Goal: Task Accomplishment & Management: Manage account settings

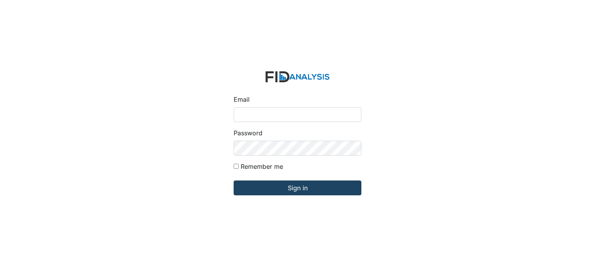
type input "[EMAIL_ADDRESS][DOMAIN_NAME]"
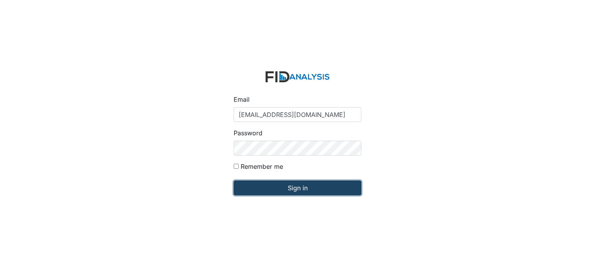
click at [292, 185] on input "Sign in" at bounding box center [298, 187] width 128 height 15
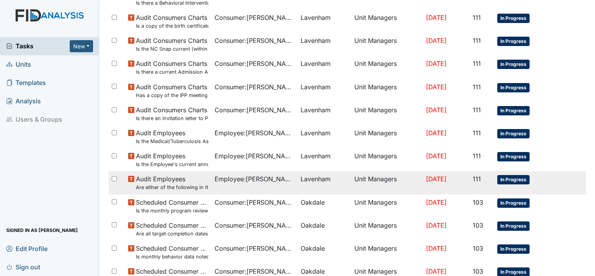
scroll to position [514, 0]
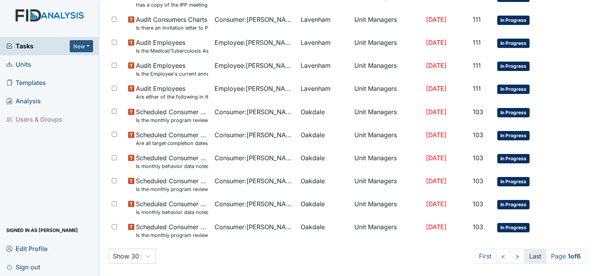
click at [529, 256] on link "Last" at bounding box center [535, 255] width 22 height 15
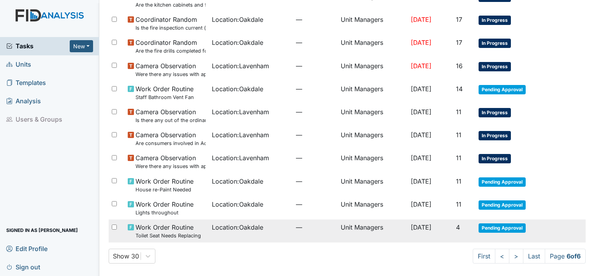
click at [223, 228] on span "Location : Oakdale" at bounding box center [237, 226] width 51 height 9
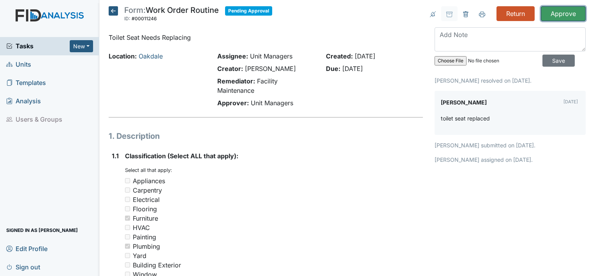
click at [547, 11] on input "Approve" at bounding box center [563, 13] width 45 height 15
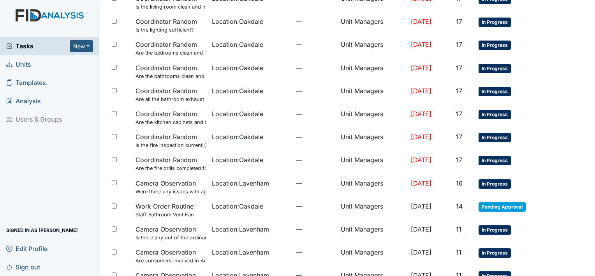
scroll to position [447, 0]
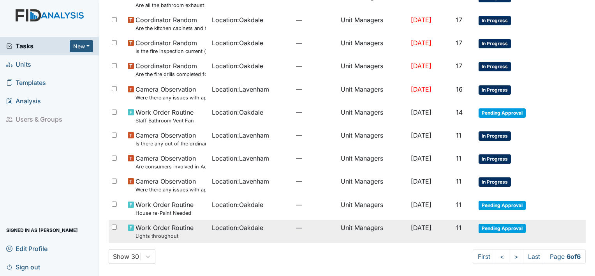
click at [217, 227] on span "Location : Oakdale" at bounding box center [237, 227] width 51 height 9
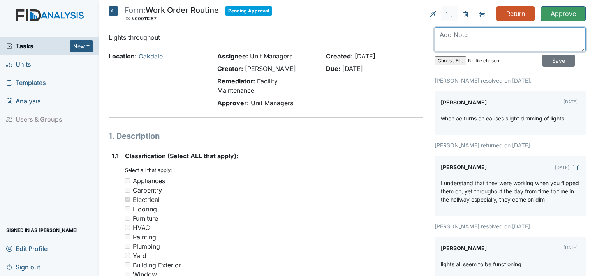
click at [473, 35] on textarea at bounding box center [509, 39] width 151 height 24
type textarea "I'll be sure to let him know this. Thank you kind sir."
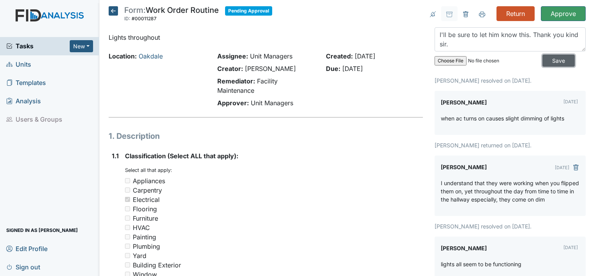
click at [551, 62] on input "Save" at bounding box center [558, 60] width 32 height 12
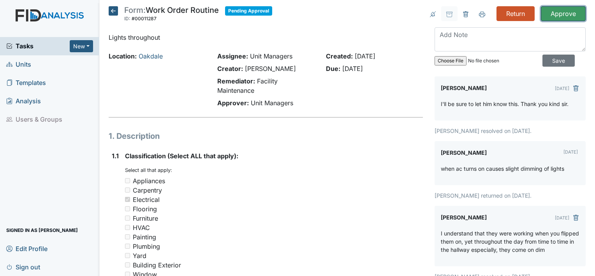
click at [552, 11] on input "Approve" at bounding box center [563, 13] width 45 height 15
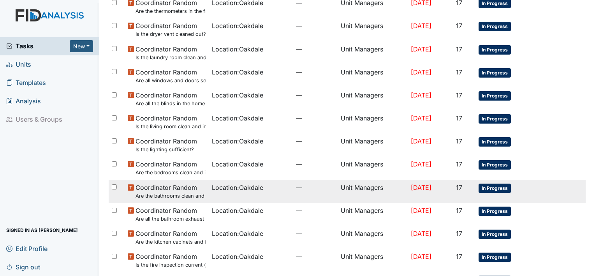
scroll to position [424, 0]
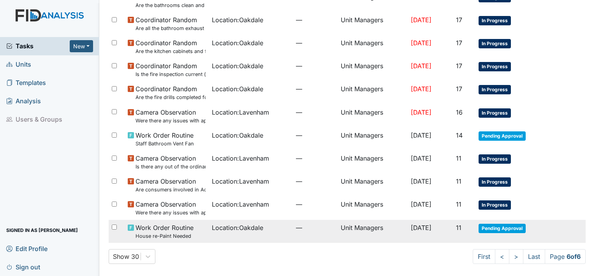
click at [352, 228] on td "Unit Managers" at bounding box center [372, 231] width 70 height 23
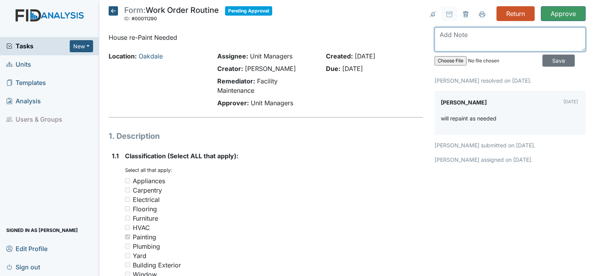
click at [474, 35] on textarea at bounding box center [509, 39] width 151 height 24
type textarea "ok"
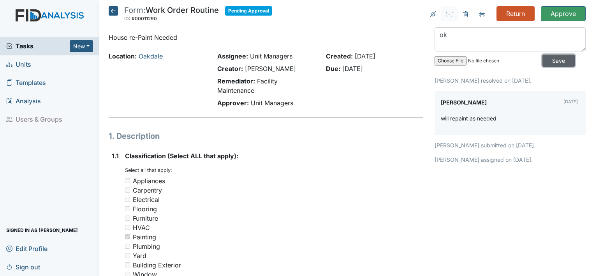
click at [557, 59] on input "Save" at bounding box center [558, 60] width 32 height 12
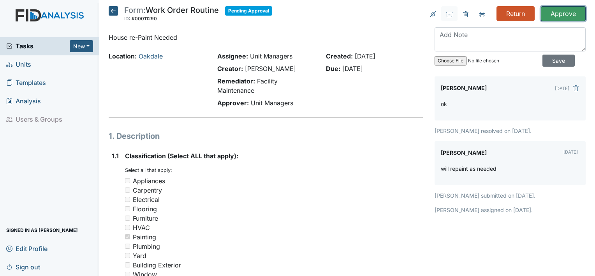
click at [551, 12] on input "Approve" at bounding box center [563, 13] width 45 height 15
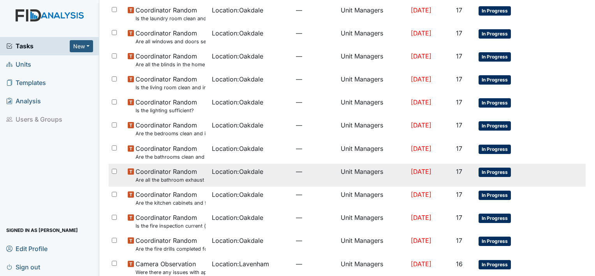
scroll to position [401, 0]
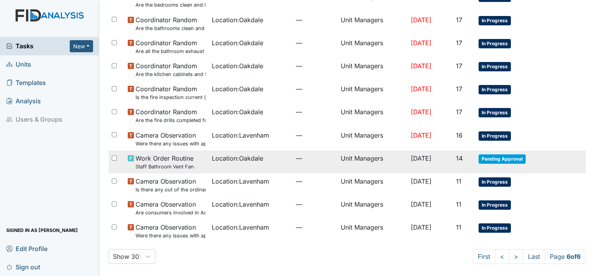
click at [419, 161] on span "[DATE]" at bounding box center [421, 158] width 21 height 8
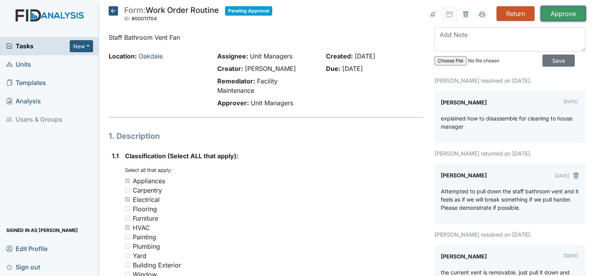
click at [564, 14] on input "Approve" at bounding box center [563, 13] width 45 height 15
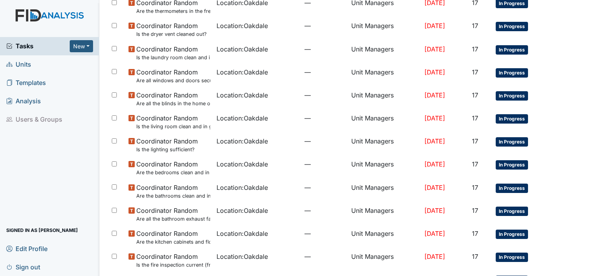
scroll to position [378, 0]
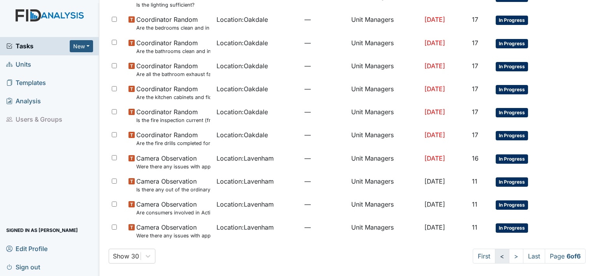
click at [496, 260] on link "<" at bounding box center [502, 255] width 14 height 15
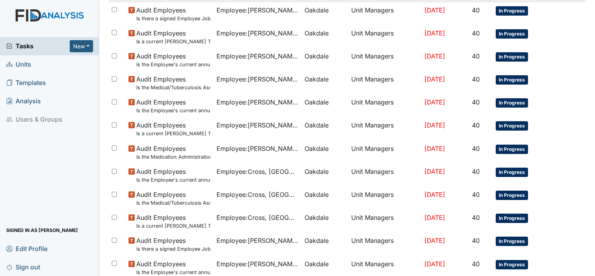
scroll to position [539, 0]
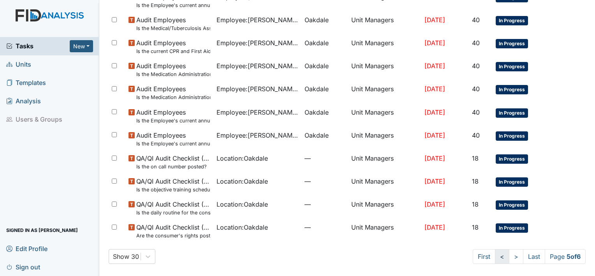
click at [495, 257] on link "<" at bounding box center [502, 256] width 14 height 15
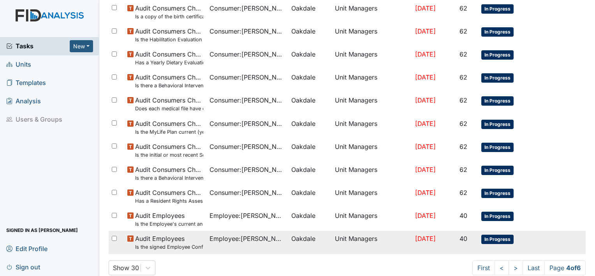
scroll to position [539, 0]
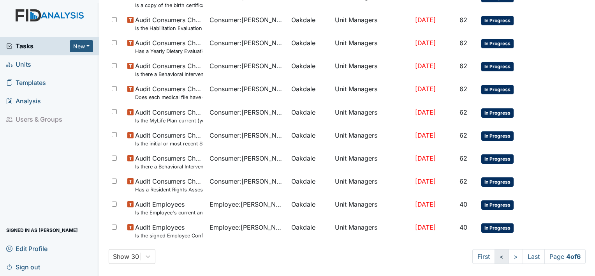
click at [494, 256] on link "<" at bounding box center [501, 256] width 14 height 15
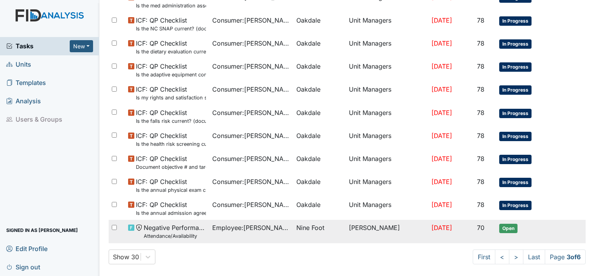
scroll to position [539, 0]
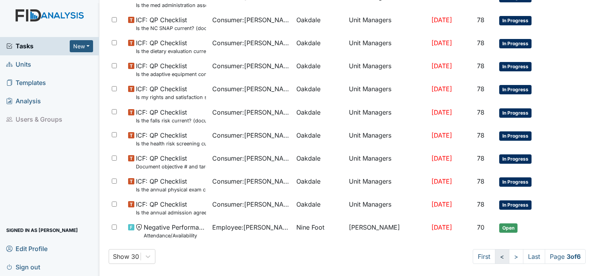
click at [495, 254] on link "<" at bounding box center [502, 256] width 14 height 15
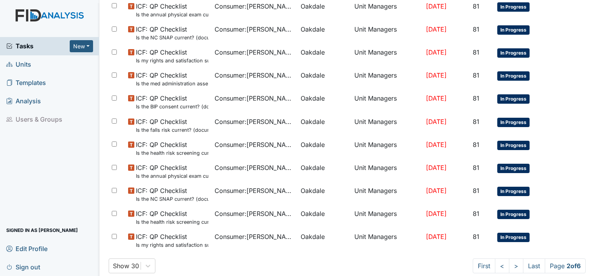
scroll to position [539, 0]
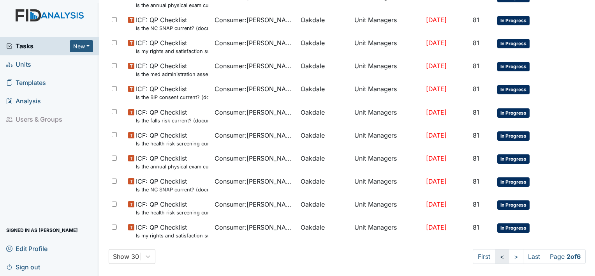
click at [495, 254] on link "<" at bounding box center [502, 256] width 14 height 15
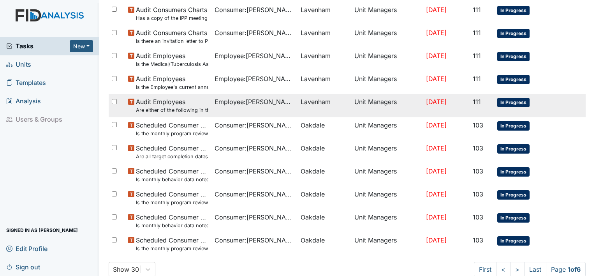
scroll to position [539, 0]
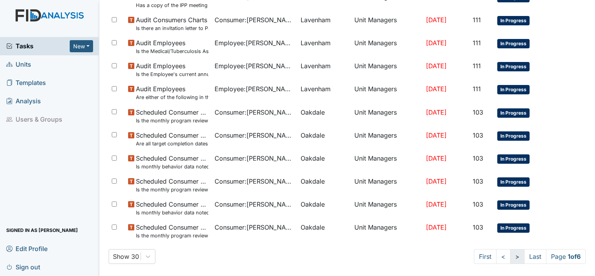
click at [510, 255] on link ">" at bounding box center [517, 256] width 14 height 15
click at [509, 255] on link ">" at bounding box center [516, 256] width 14 height 15
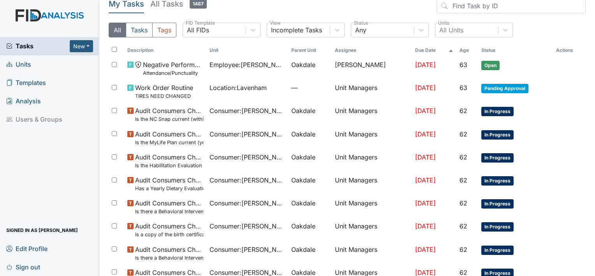
scroll to position [33, 0]
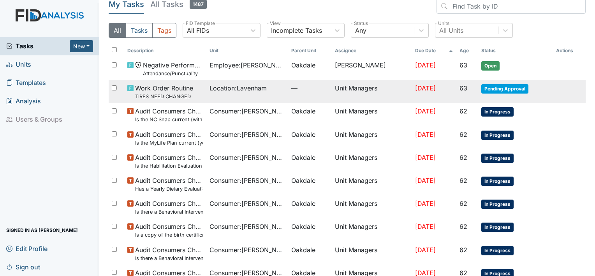
click at [426, 89] on span "Jul 29, 2025" at bounding box center [425, 88] width 21 height 8
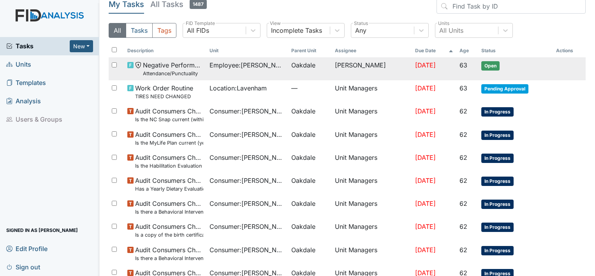
click at [217, 66] on span "Employee : Courman, Diondria" at bounding box center [247, 64] width 76 height 9
click at [332, 69] on td "William Montague" at bounding box center [372, 68] width 80 height 23
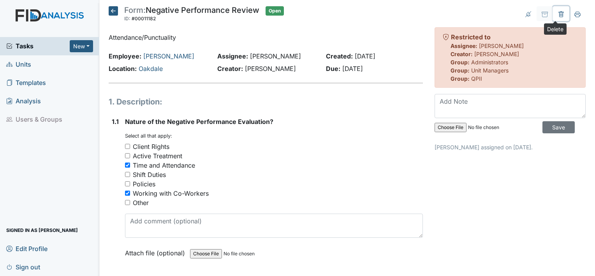
click at [558, 14] on icon at bounding box center [561, 14] width 6 height 6
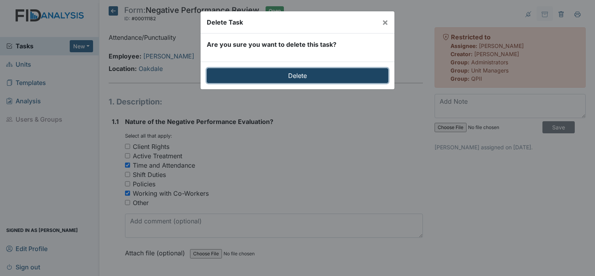
click at [293, 78] on input "Delete" at bounding box center [297, 75] width 181 height 15
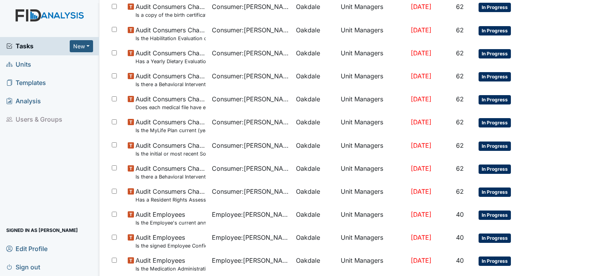
scroll to position [539, 0]
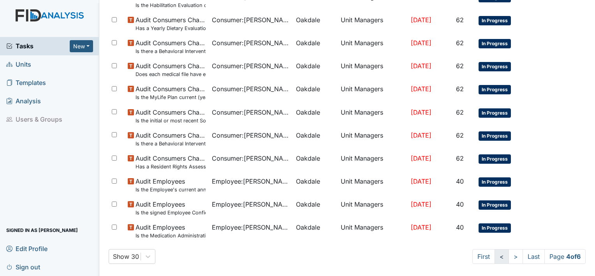
click at [494, 257] on link "<" at bounding box center [501, 256] width 14 height 15
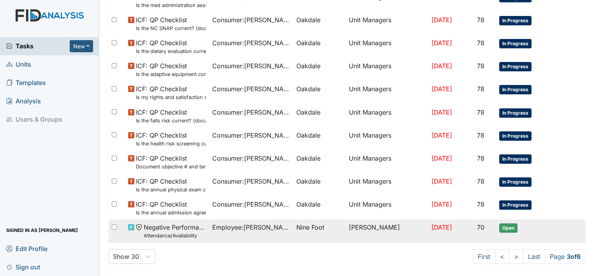
click at [246, 226] on span "Employee : [PERSON_NAME][GEOGRAPHIC_DATA]" at bounding box center [251, 226] width 78 height 9
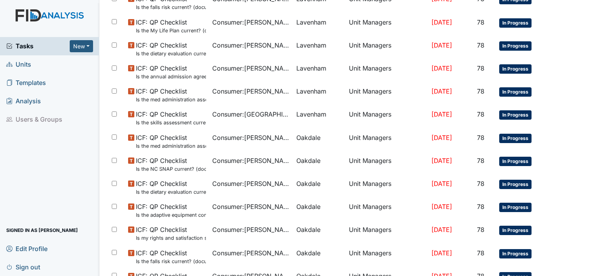
scroll to position [539, 0]
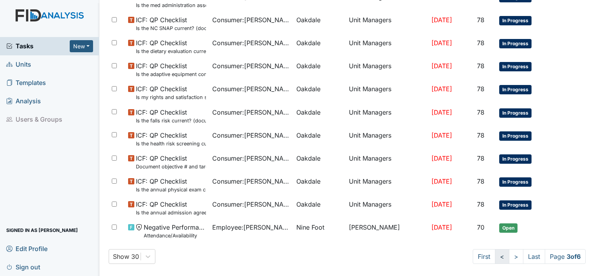
click at [496, 256] on link "<" at bounding box center [502, 256] width 14 height 15
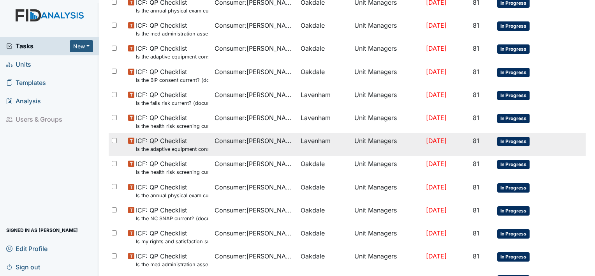
scroll to position [539, 0]
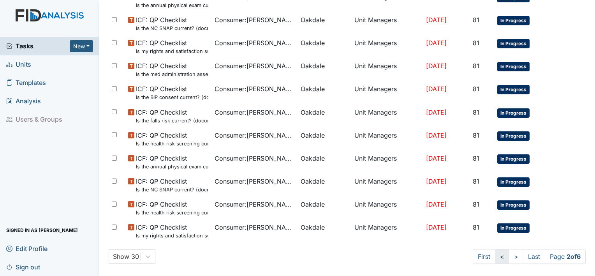
click at [495, 256] on link "<" at bounding box center [502, 256] width 14 height 15
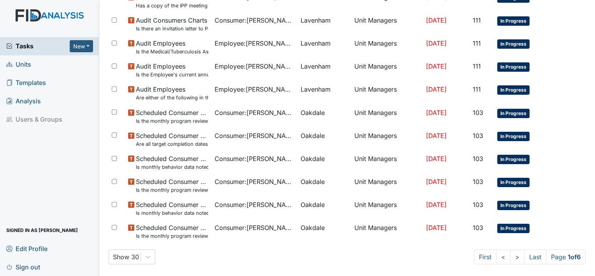
scroll to position [539, 0]
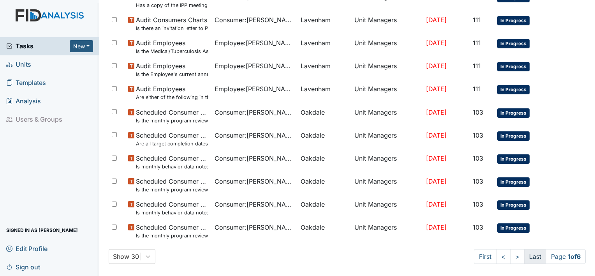
click at [524, 255] on link "Last" at bounding box center [535, 256] width 22 height 15
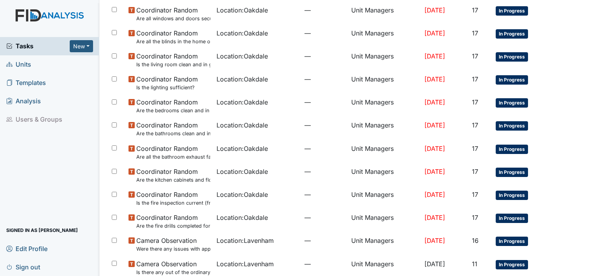
scroll to position [355, 0]
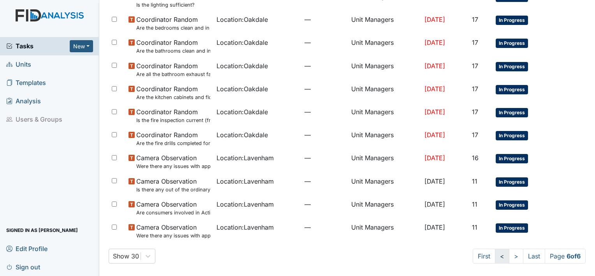
click at [496, 258] on link "<" at bounding box center [502, 255] width 14 height 15
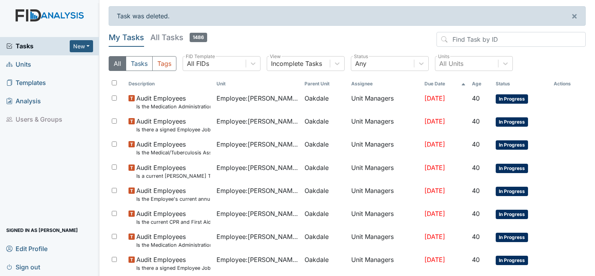
click at [26, 63] on span "Units" at bounding box center [18, 64] width 25 height 12
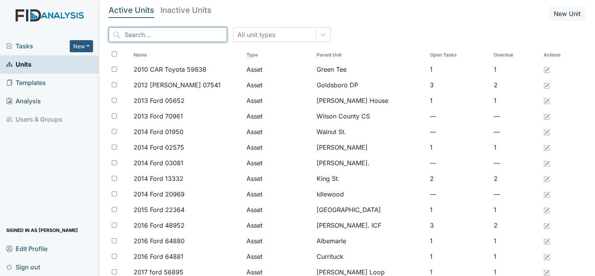
click at [163, 32] on input "search" at bounding box center [168, 34] width 118 height 15
type input "oakdale"
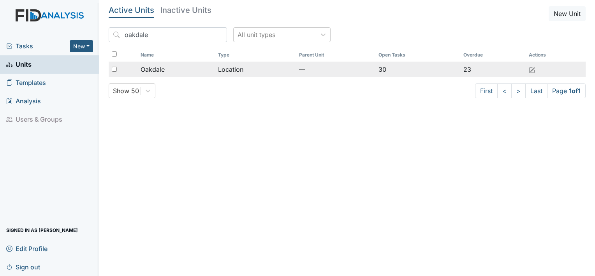
click at [166, 70] on div "Oakdale" at bounding box center [177, 69] width 72 height 9
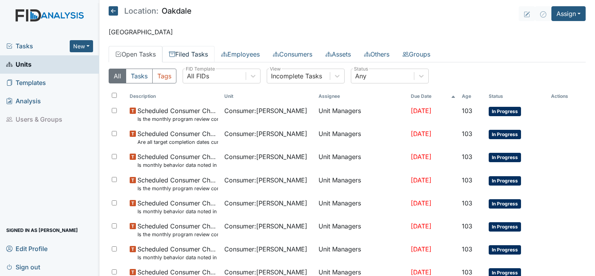
click at [195, 51] on link "Filed Tasks" at bounding box center [188, 54] width 52 height 16
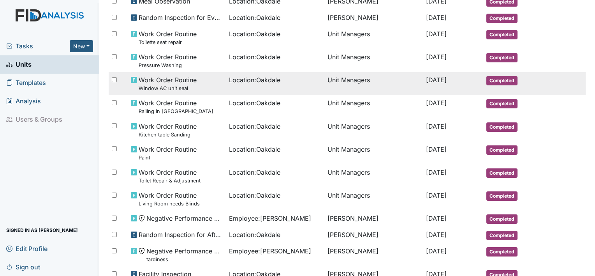
scroll to position [311, 0]
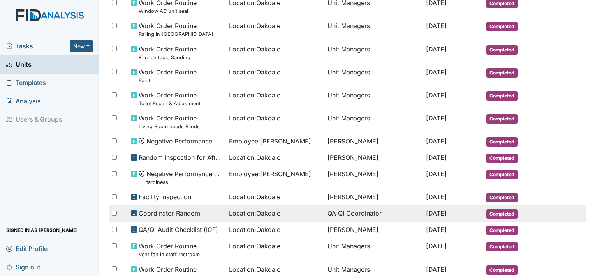
click at [182, 213] on span "Coordinator Random" at bounding box center [170, 212] width 62 height 9
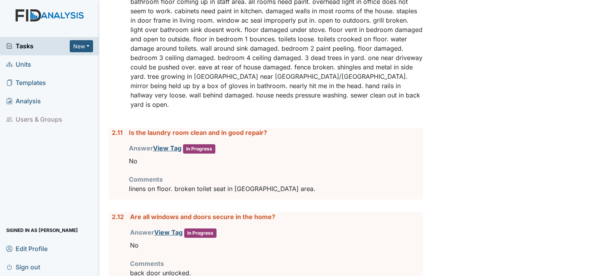
scroll to position [1440, 0]
